Goal: Communication & Community: Answer question/provide support

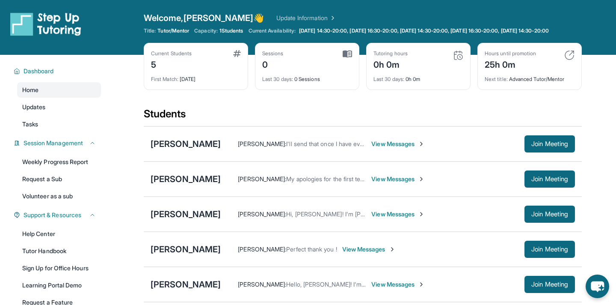
click at [379, 148] on span "View Messages" at bounding box center [397, 144] width 53 height 9
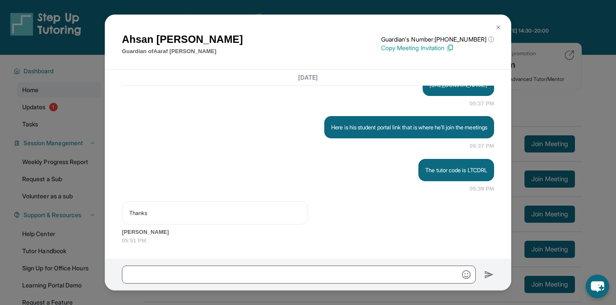
scroll to position [1283, 0]
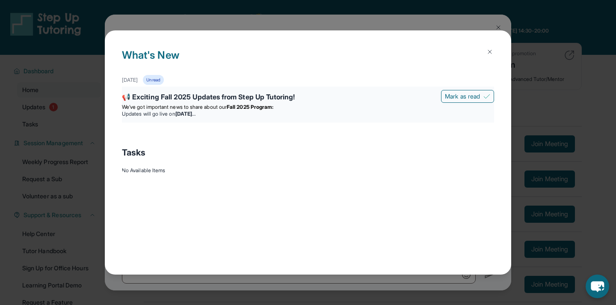
click at [238, 107] on strong "Fall 2025 Program:" at bounding box center [250, 107] width 47 height 6
click at [196, 112] on strong "[DATE]" at bounding box center [185, 113] width 20 height 6
click at [489, 52] on img at bounding box center [490, 51] width 7 height 7
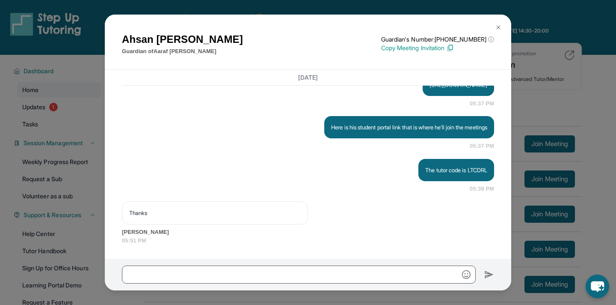
click at [500, 27] on img at bounding box center [498, 27] width 7 height 7
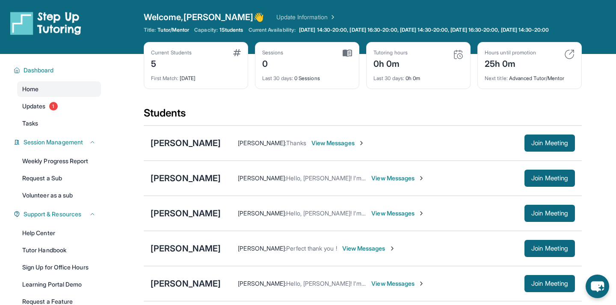
scroll to position [82, 0]
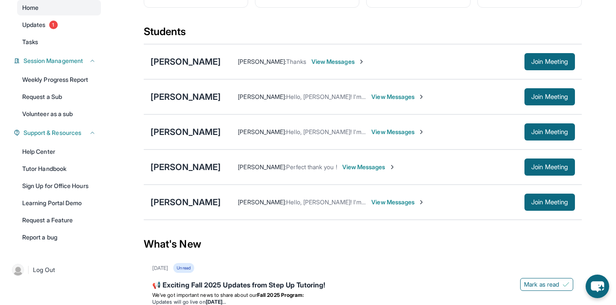
click at [359, 171] on span "View Messages" at bounding box center [368, 167] width 53 height 9
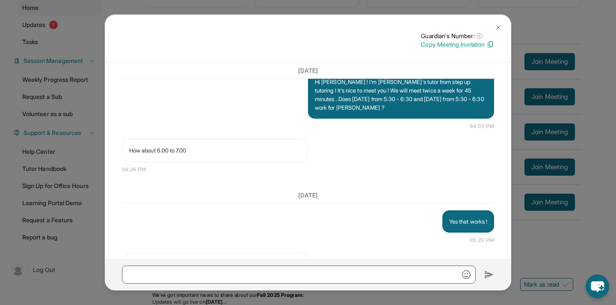
scroll to position [660, 0]
click at [499, 24] on img at bounding box center [498, 27] width 7 height 7
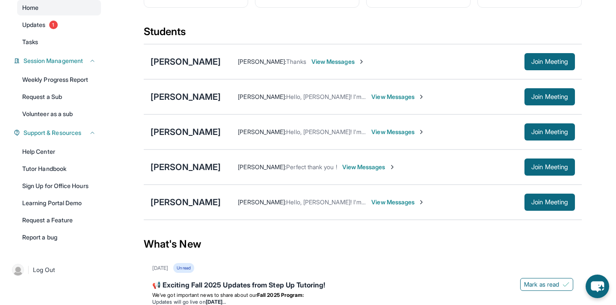
click at [359, 170] on span "View Messages" at bounding box center [368, 167] width 53 height 9
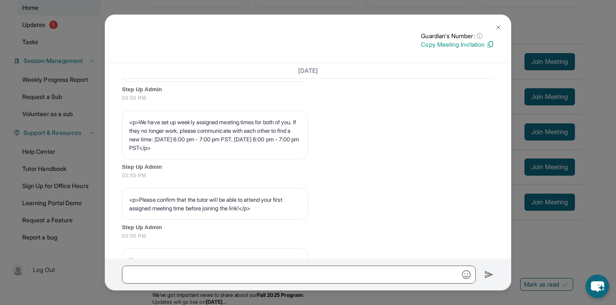
scroll to position [425, 0]
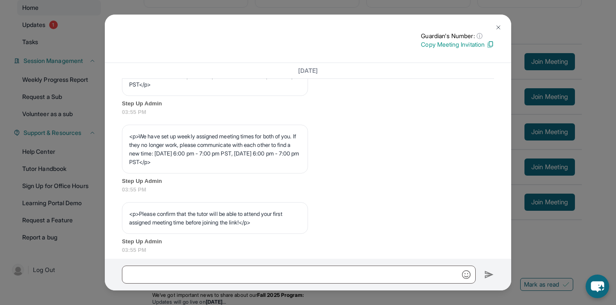
click at [499, 29] on img at bounding box center [498, 27] width 7 height 7
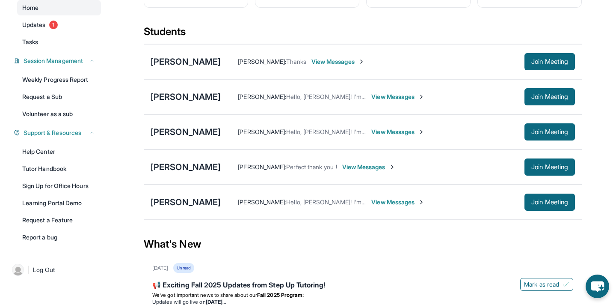
scroll to position [145, 0]
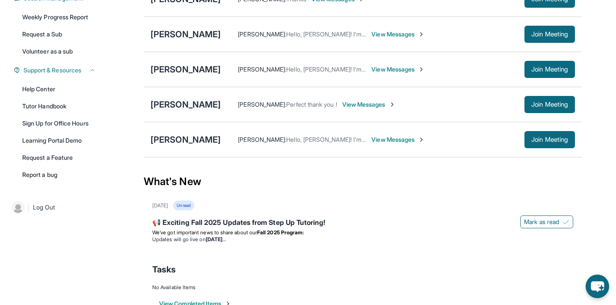
click at [162, 110] on div "[PERSON_NAME]" at bounding box center [186, 104] width 70 height 12
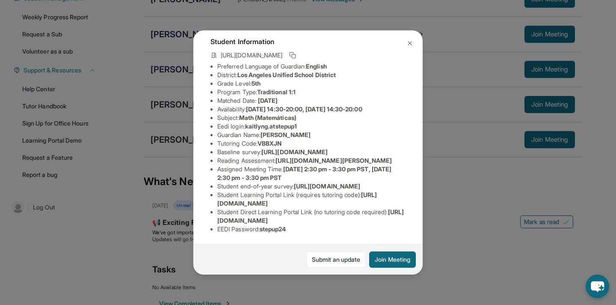
scroll to position [115, 0]
click at [413, 43] on button at bounding box center [409, 43] width 17 height 17
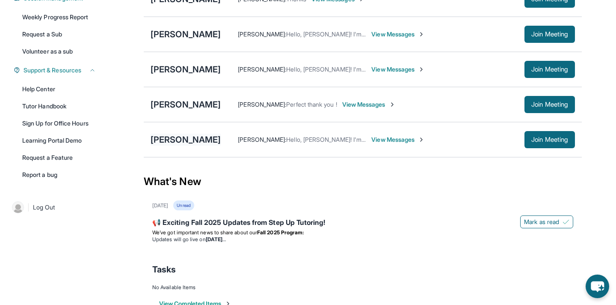
click at [186, 143] on div "[PERSON_NAME]" at bounding box center [186, 140] width 70 height 12
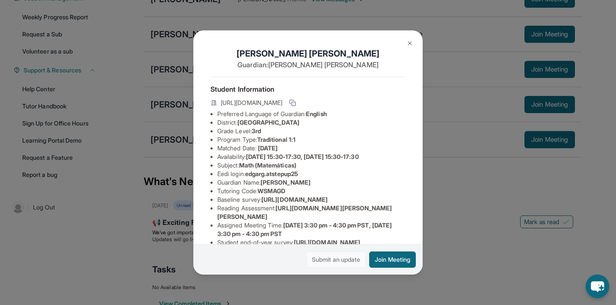
click at [339, 258] on link "Submit an update" at bounding box center [335, 259] width 59 height 16
click at [410, 46] on img at bounding box center [410, 43] width 7 height 7
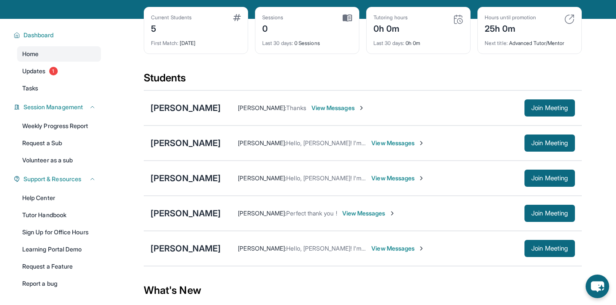
scroll to position [35, 0]
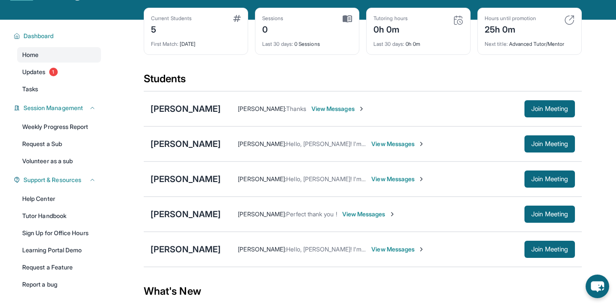
click at [305, 110] on div "[PERSON_NAME] : Thanks View Messages Join Meeting" at bounding box center [398, 108] width 354 height 17
click at [312, 113] on span "View Messages" at bounding box center [338, 108] width 53 height 9
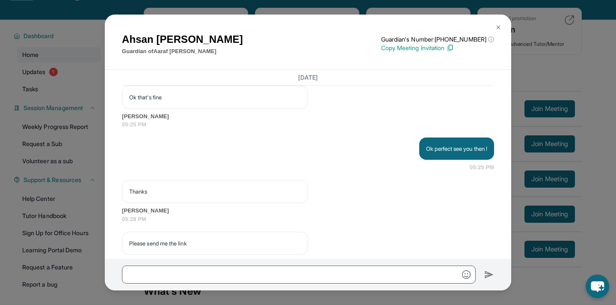
scroll to position [996, 0]
click at [497, 26] on img at bounding box center [498, 27] width 7 height 7
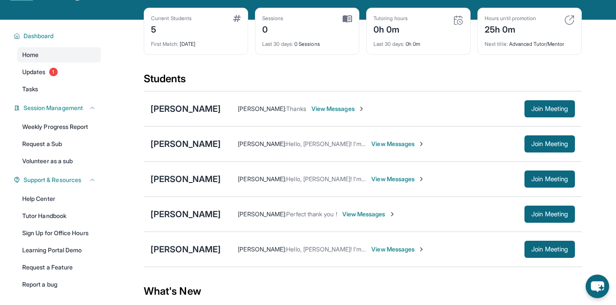
click at [396, 148] on span "View Messages" at bounding box center [397, 144] width 53 height 9
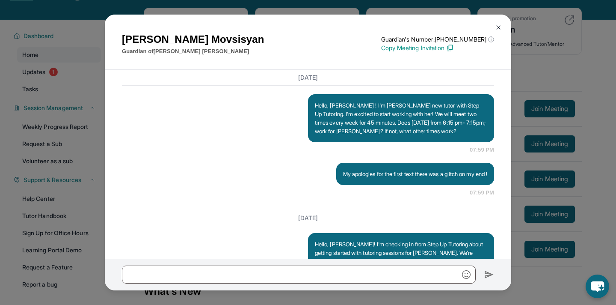
scroll to position [778, 0]
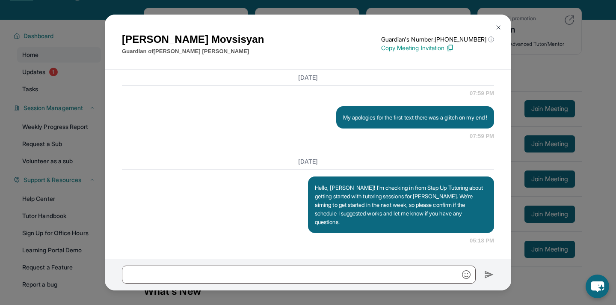
click at [499, 23] on button at bounding box center [498, 27] width 17 height 17
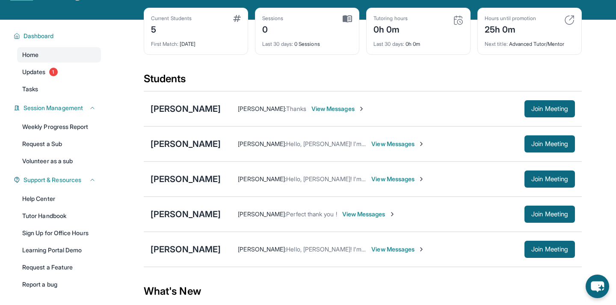
click at [362, 217] on span "View Messages" at bounding box center [368, 214] width 53 height 9
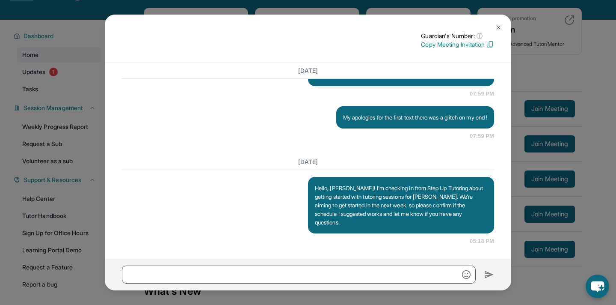
scroll to position [772, 0]
click at [497, 24] on img at bounding box center [498, 27] width 7 height 7
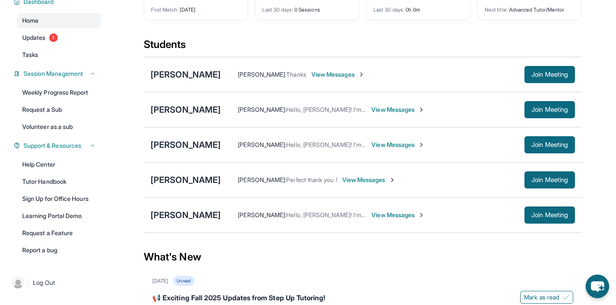
scroll to position [71, 0]
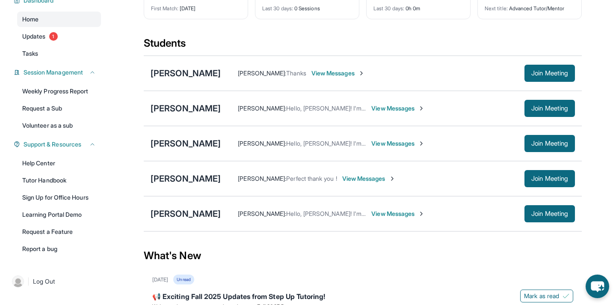
click at [342, 183] on span "View Messages" at bounding box center [368, 178] width 53 height 9
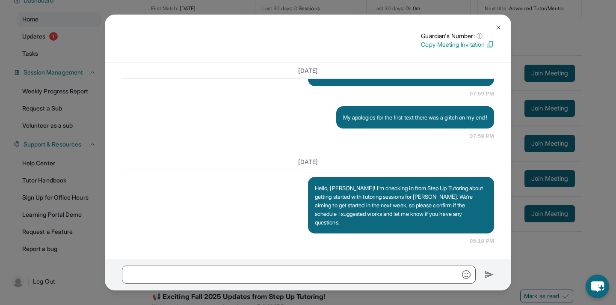
scroll to position [772, 0]
click at [495, 25] on img at bounding box center [498, 27] width 7 height 7
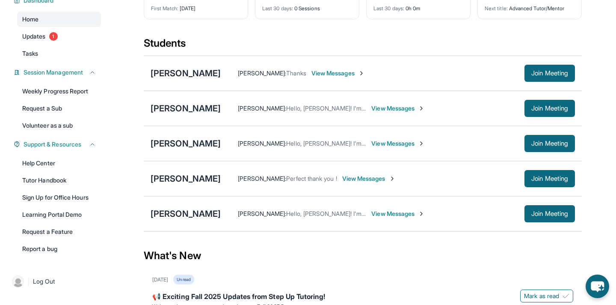
click at [221, 218] on div "[PERSON_NAME] : Hello, [PERSON_NAME]! I'm checking in from Step Up Tutoring abo…" at bounding box center [373, 213] width 304 height 9
click at [376, 222] on div "[PERSON_NAME] : Hello, [PERSON_NAME]! I'm checking in from Step Up Tutoring abo…" at bounding box center [398, 213] width 354 height 17
click at [375, 216] on span "View Messages" at bounding box center [397, 213] width 53 height 9
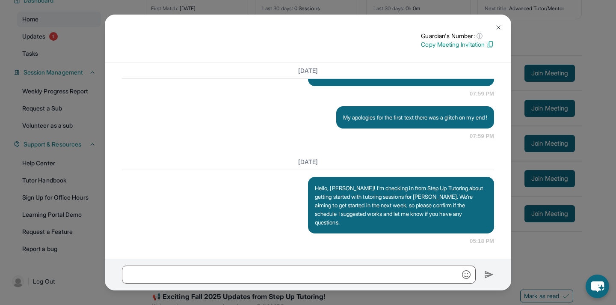
click at [502, 27] on button at bounding box center [498, 27] width 17 height 17
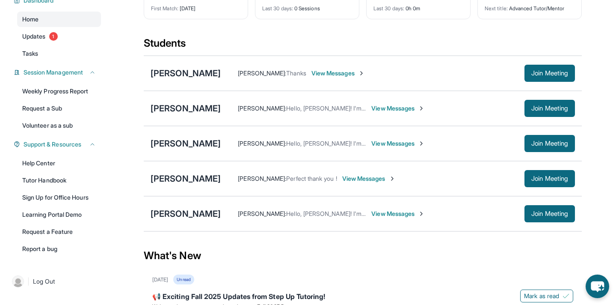
click at [374, 148] on span "View Messages" at bounding box center [397, 143] width 53 height 9
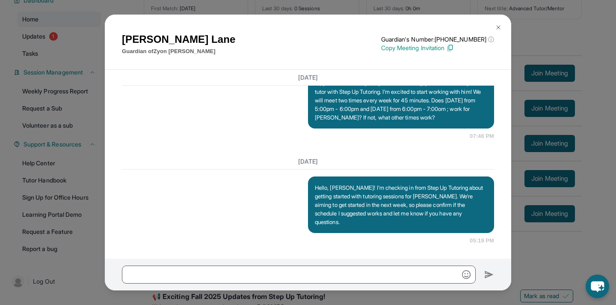
scroll to position [668, 0]
click at [500, 26] on img at bounding box center [498, 27] width 7 height 7
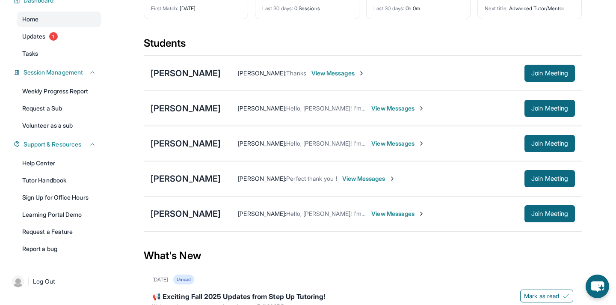
click at [352, 180] on div "[PERSON_NAME] : Perfect thank you ! View Messages Join Meeting" at bounding box center [398, 178] width 354 height 17
click at [353, 183] on span "View Messages" at bounding box center [368, 178] width 53 height 9
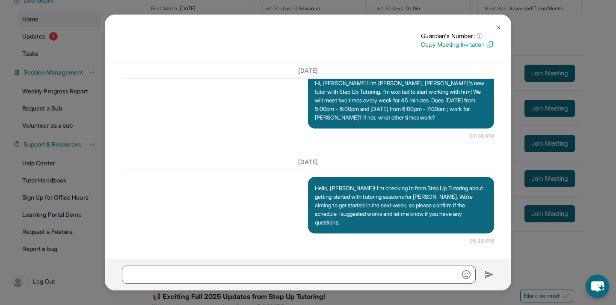
scroll to position [661, 0]
click at [502, 27] on button at bounding box center [498, 27] width 17 height 17
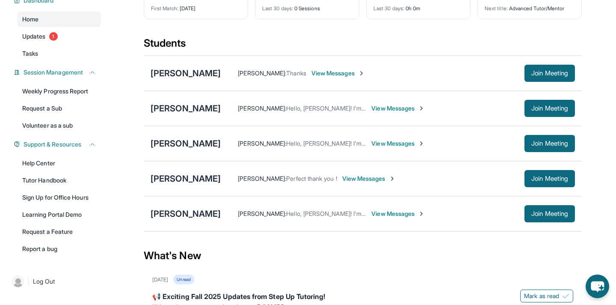
click at [171, 184] on div "[PERSON_NAME]" at bounding box center [186, 178] width 70 height 12
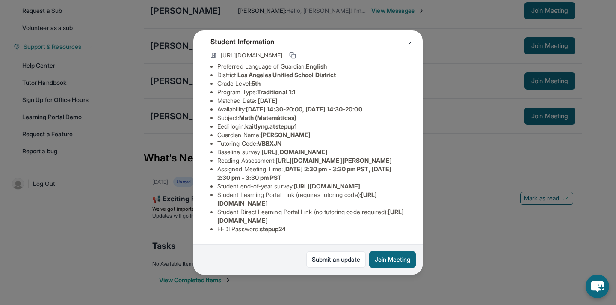
scroll to position [0, 0]
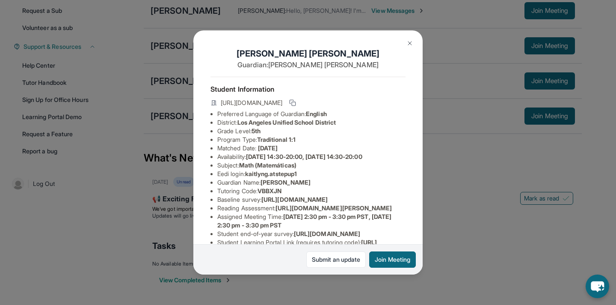
click at [407, 43] on img at bounding box center [410, 43] width 7 height 7
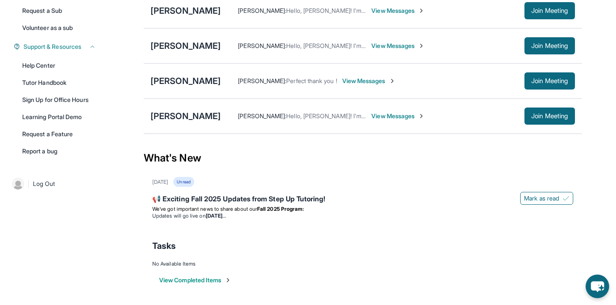
click at [365, 82] on span "View Messages" at bounding box center [368, 81] width 53 height 9
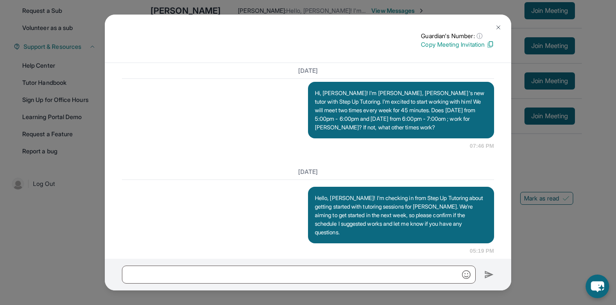
scroll to position [661, 0]
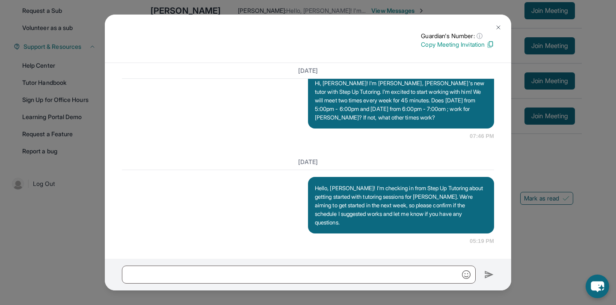
click at [499, 27] on img at bounding box center [498, 27] width 7 height 7
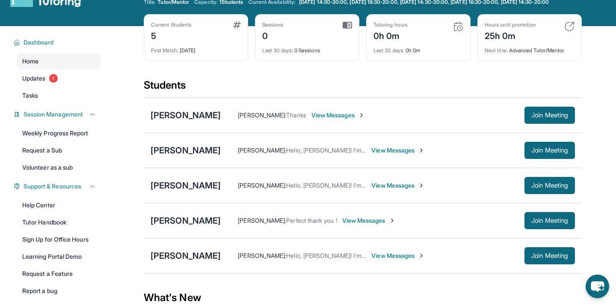
scroll to position [0, 0]
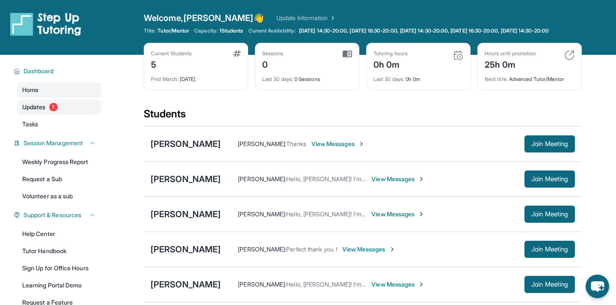
click at [57, 110] on link "Updates 1" at bounding box center [59, 106] width 84 height 15
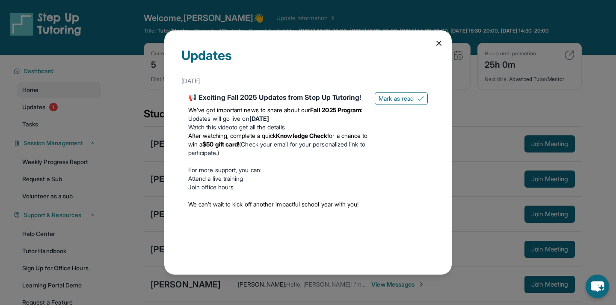
click at [431, 46] on div "Updates [DATE] 📢 Exciting Fall 2025 Updates from Step Up Tutoring! We’ve got im…" at bounding box center [308, 152] width 288 height 244
click at [435, 42] on icon at bounding box center [439, 43] width 9 height 9
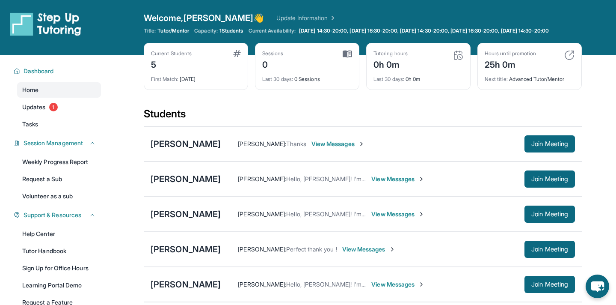
click at [393, 218] on span "View Messages" at bounding box center [397, 214] width 53 height 9
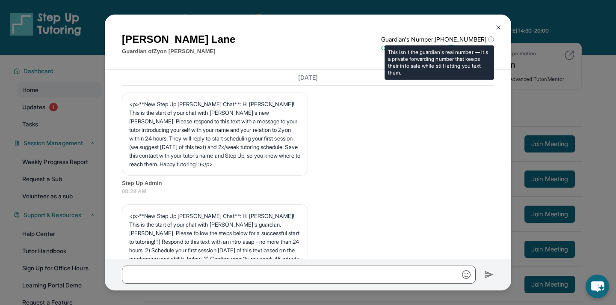
click at [490, 38] on span "ⓘ" at bounding box center [491, 39] width 6 height 9
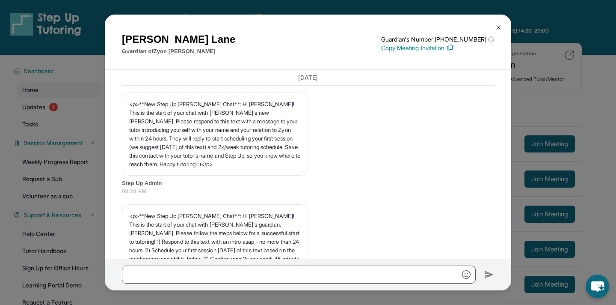
click at [498, 24] on img at bounding box center [498, 27] width 7 height 7
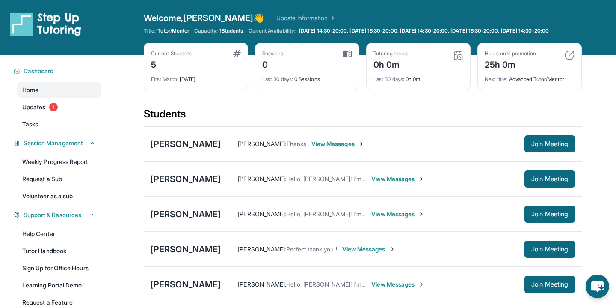
click at [276, 17] on link "Update Information" at bounding box center [306, 18] width 60 height 9
click at [25, 79] on div "Dashboard" at bounding box center [55, 70] width 92 height 15
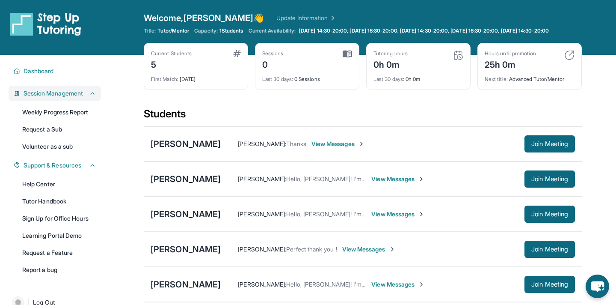
click at [34, 98] on span "Session Management" at bounding box center [53, 93] width 59 height 9
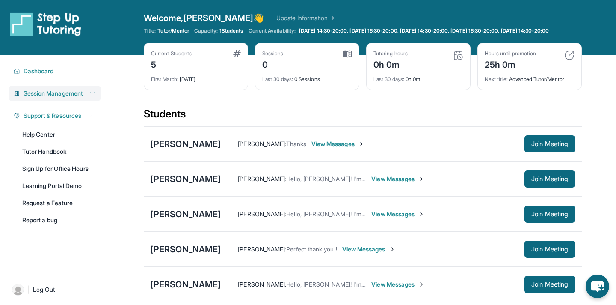
click at [34, 98] on span "Session Management" at bounding box center [53, 93] width 59 height 9
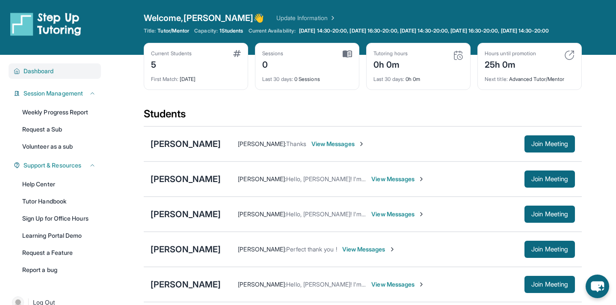
click at [37, 75] on span "Dashboard" at bounding box center [39, 71] width 30 height 9
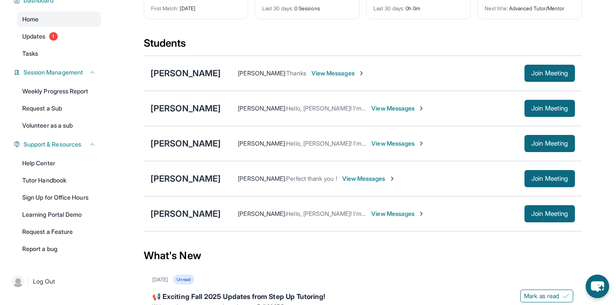
scroll to position [73, 0]
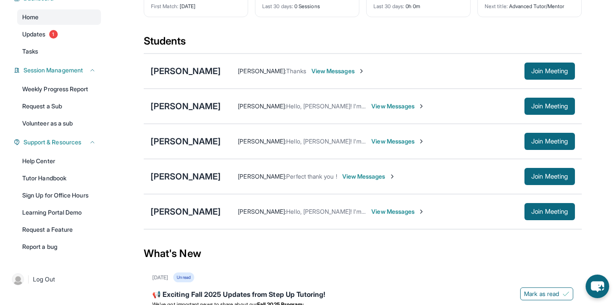
click at [346, 178] on div "[PERSON_NAME] : Perfect thank you ! View Messages Join Meeting" at bounding box center [398, 176] width 354 height 17
click at [347, 181] on span "View Messages" at bounding box center [368, 176] width 53 height 9
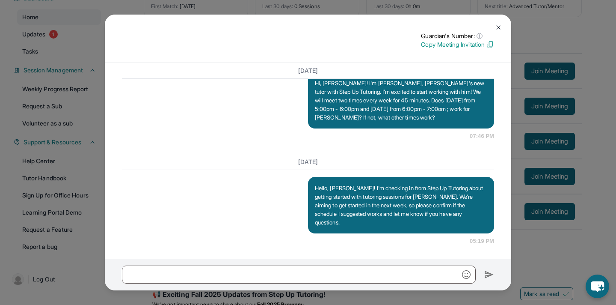
scroll to position [661, 0]
click at [500, 21] on button at bounding box center [498, 27] width 17 height 17
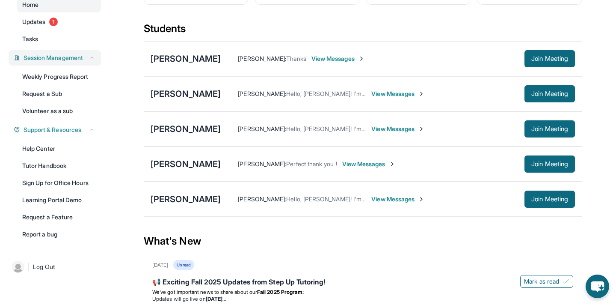
scroll to position [88, 0]
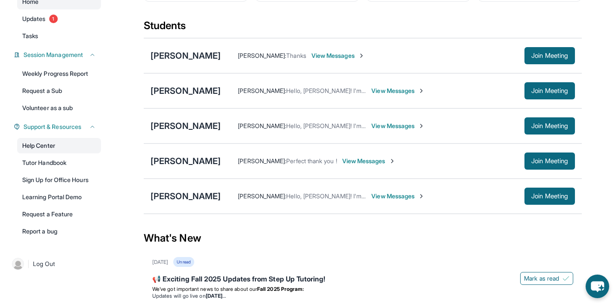
click at [53, 152] on link "Help Center" at bounding box center [59, 145] width 84 height 15
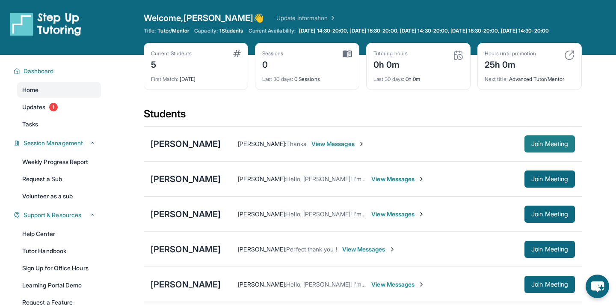
click at [525, 147] on button "Join Meeting" at bounding box center [550, 143] width 50 height 17
click at [538, 146] on span "Join Meeting" at bounding box center [549, 143] width 37 height 5
click at [181, 150] on div "[PERSON_NAME]" at bounding box center [186, 144] width 70 height 12
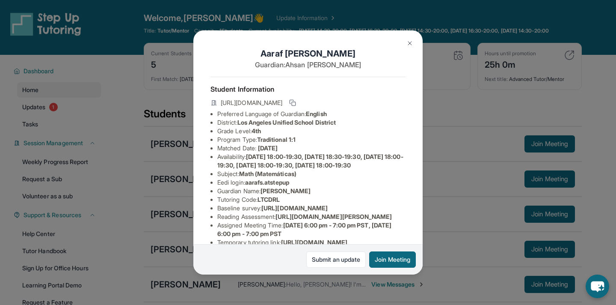
click at [406, 39] on button at bounding box center [409, 43] width 17 height 17
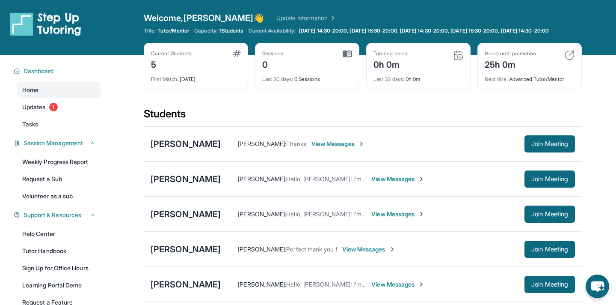
click at [374, 252] on span "View Messages" at bounding box center [368, 249] width 53 height 9
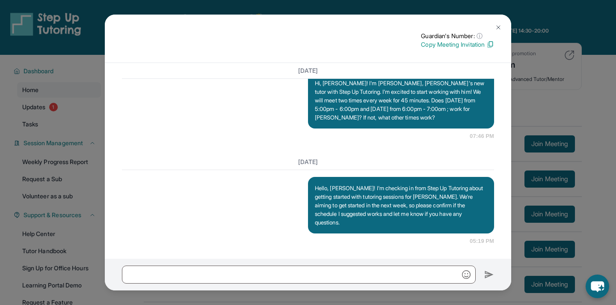
scroll to position [661, 0]
click at [497, 27] on img at bounding box center [498, 27] width 7 height 7
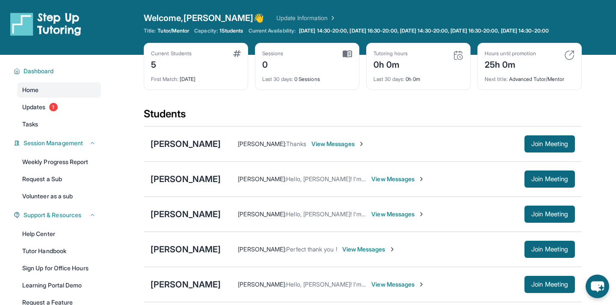
click at [221, 148] on div "[PERSON_NAME] : Thanks View Messages" at bounding box center [373, 144] width 304 height 9
click at [398, 183] on span "View Messages" at bounding box center [397, 179] width 53 height 9
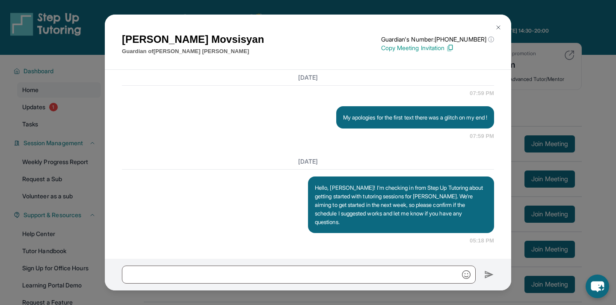
scroll to position [778, 0]
click at [499, 23] on button at bounding box center [498, 27] width 17 height 17
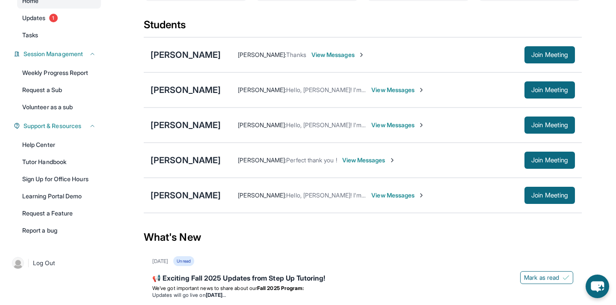
scroll to position [93, 0]
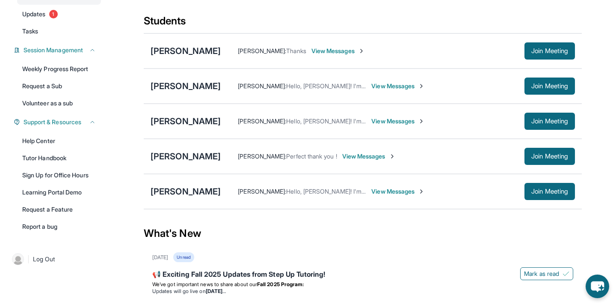
click at [371, 195] on span "View Messages" at bounding box center [397, 191] width 53 height 9
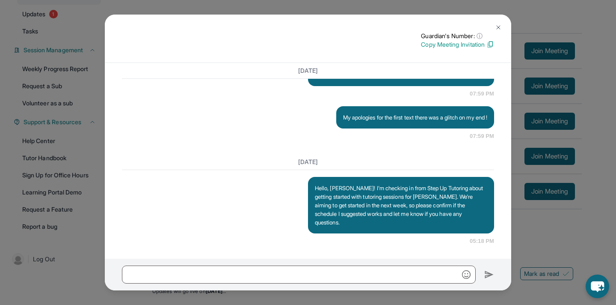
scroll to position [772, 0]
click at [495, 27] on button at bounding box center [498, 27] width 17 height 17
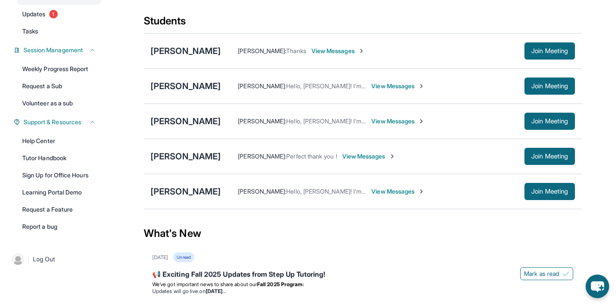
click at [345, 165] on div "[PERSON_NAME] : Perfect thank you ! View Messages Join Meeting" at bounding box center [398, 156] width 354 height 17
click at [345, 160] on span "View Messages" at bounding box center [368, 156] width 53 height 9
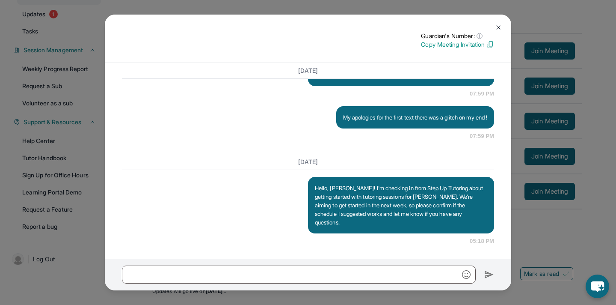
click at [498, 27] on img at bounding box center [498, 27] width 7 height 7
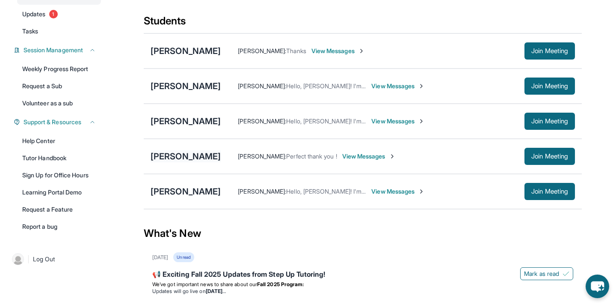
click at [161, 162] on div "[PERSON_NAME]" at bounding box center [186, 156] width 70 height 12
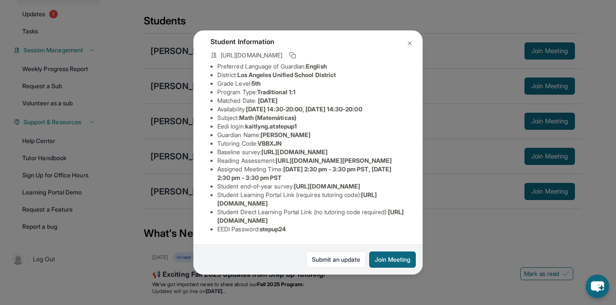
scroll to position [0, 0]
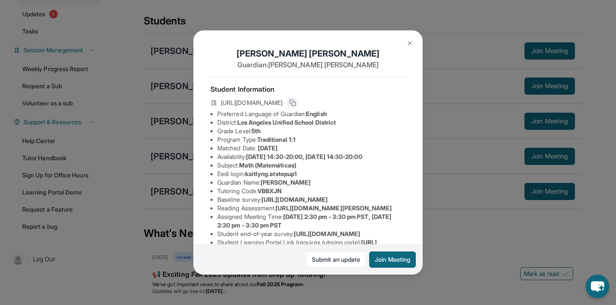
click at [296, 103] on icon at bounding box center [292, 102] width 7 height 7
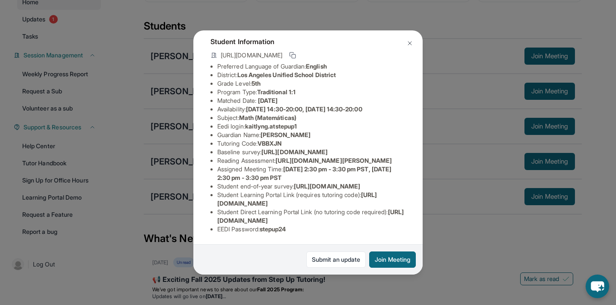
scroll to position [125, 0]
click at [321, 203] on span "[URL][DOMAIN_NAME]" at bounding box center [297, 199] width 160 height 16
drag, startPoint x: 218, startPoint y: 218, endPoint x: 394, endPoint y: 218, distance: 175.9
click at [394, 219] on li "Student Direct Learning Portal Link (no tutoring code required) : [URL][DOMAIN_…" at bounding box center [311, 216] width 188 height 17
copy span "[URL][DOMAIN_NAME]"
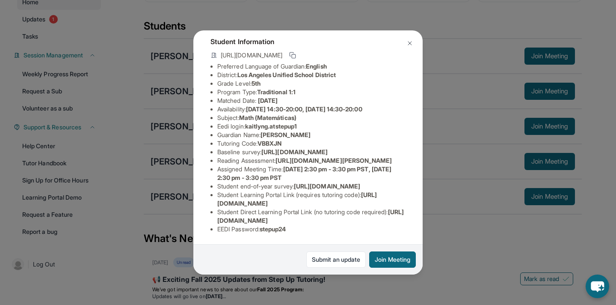
click at [410, 44] on img at bounding box center [410, 43] width 7 height 7
